Goal: Find specific page/section: Find specific page/section

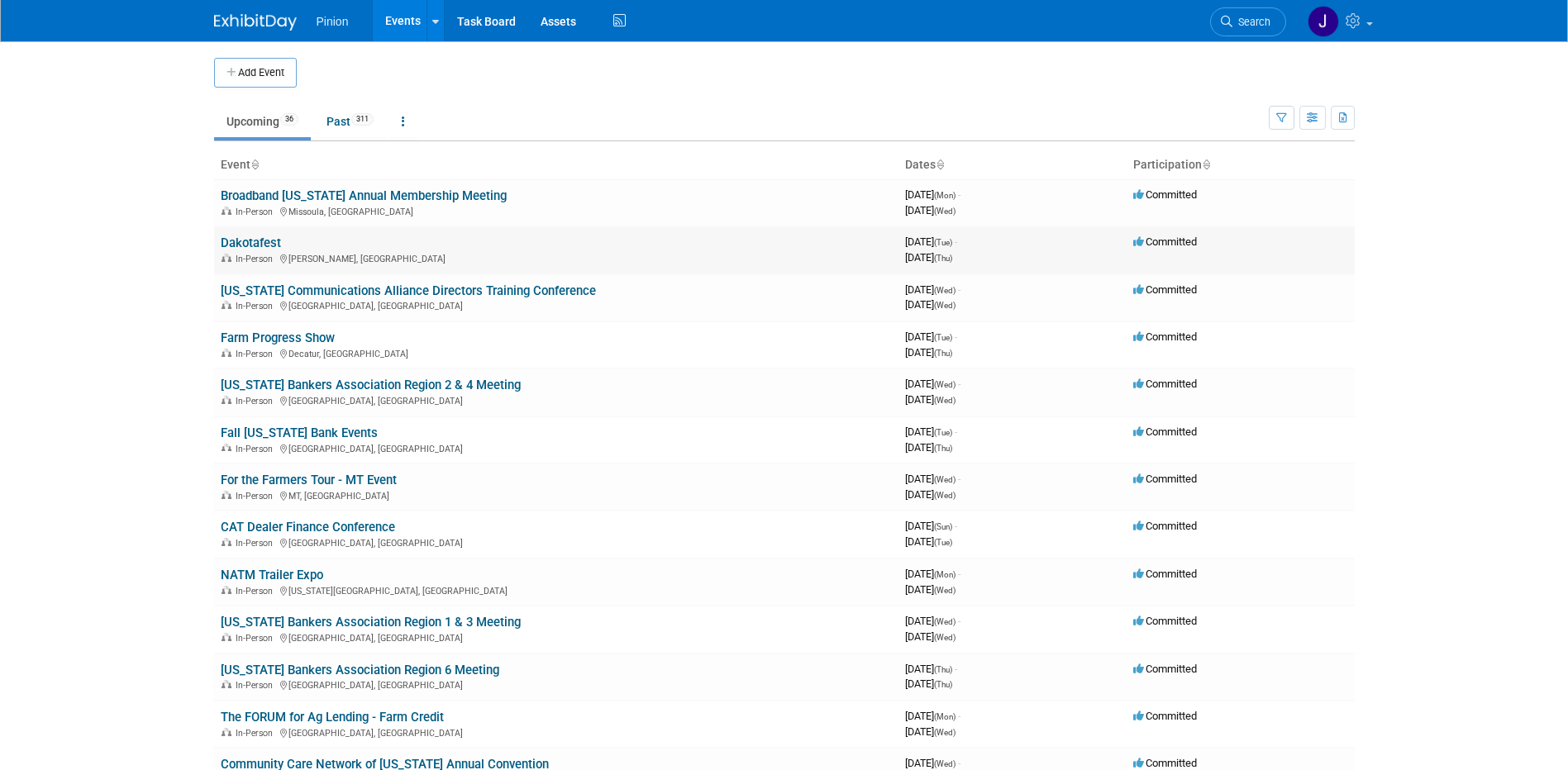
click at [248, 235] on td "Dakotafest In-Person [PERSON_NAME], SD" at bounding box center [556, 249] width 684 height 47
click at [267, 253] on div "In-Person [PERSON_NAME], SD" at bounding box center [557, 258] width 671 height 13
click at [270, 234] on td "Dakotafest In-Person [PERSON_NAME], SD" at bounding box center [556, 249] width 684 height 47
click at [272, 236] on link "Dakotafest" at bounding box center [251, 243] width 61 height 15
click at [0, 0] on div at bounding box center [0, 0] width 0 height 0
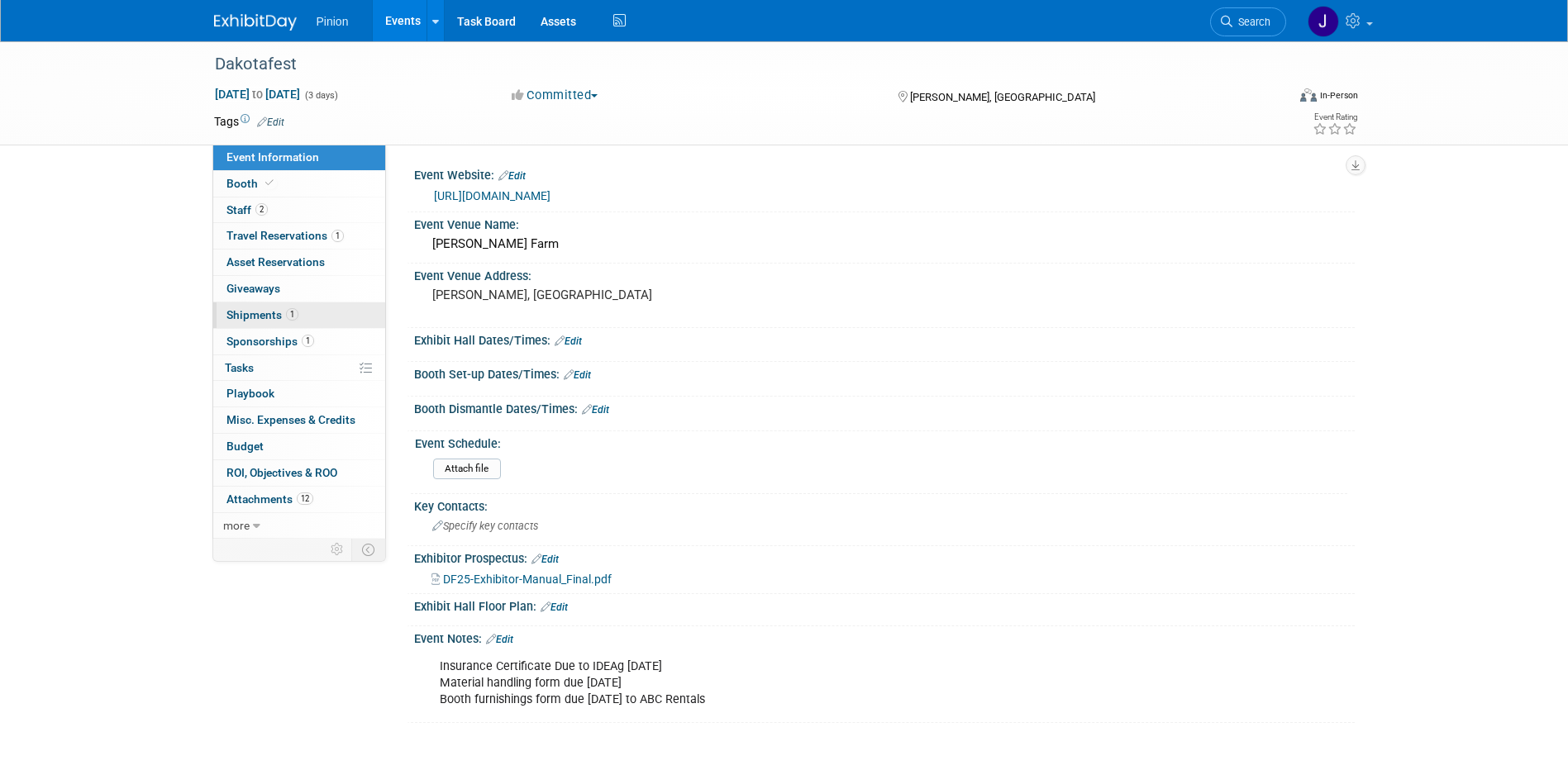
click at [302, 317] on link "1 Shipments 1" at bounding box center [299, 315] width 171 height 26
